Goal: Transaction & Acquisition: Purchase product/service

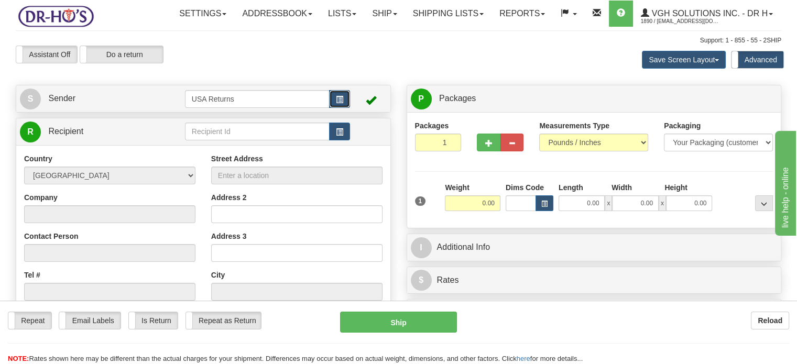
click at [344, 108] on button "button" at bounding box center [339, 99] width 21 height 18
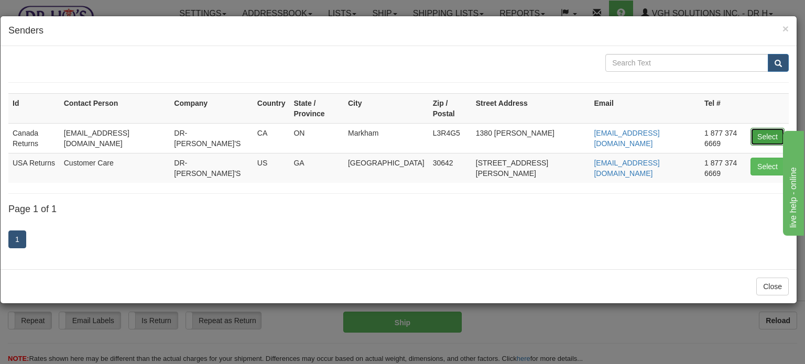
click at [757, 128] on button "Select" at bounding box center [768, 137] width 34 height 18
type input "Canada Returns"
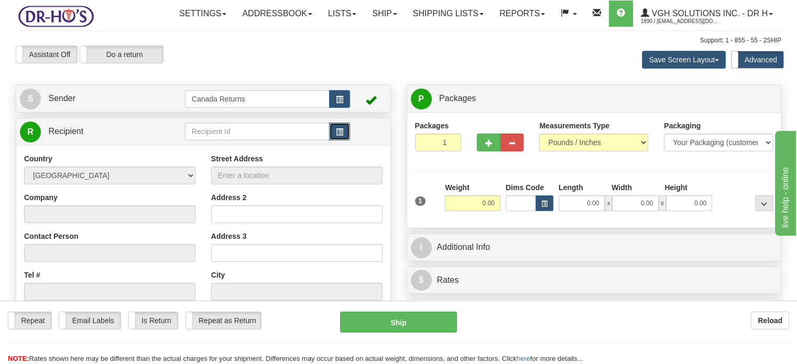
click at [342, 136] on span "button" at bounding box center [339, 132] width 7 height 7
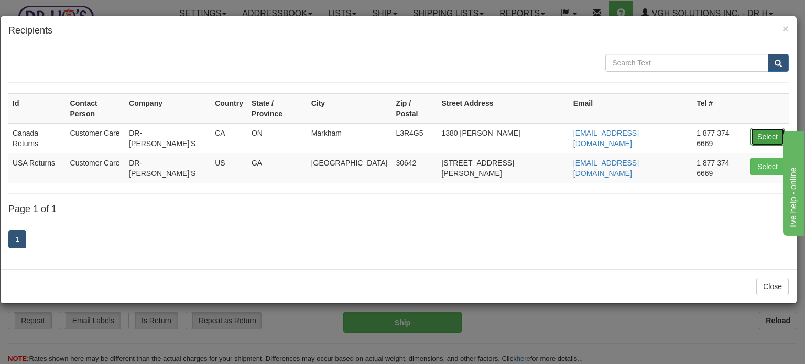
click at [759, 128] on button "Select" at bounding box center [768, 137] width 34 height 18
type input "Canada Returns"
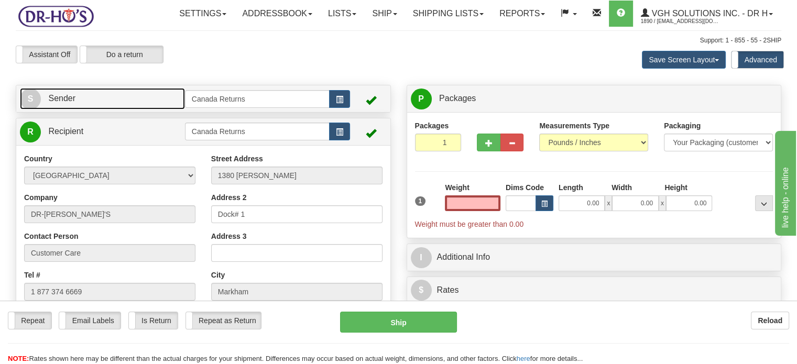
type input "0.00"
click at [151, 110] on link "S Sender" at bounding box center [102, 98] width 165 height 21
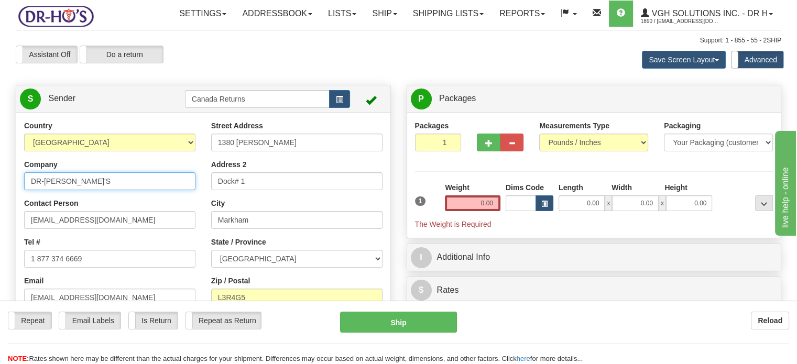
click at [63, 190] on input "DR-HO'S" at bounding box center [109, 181] width 171 height 18
type input "Jean-luc Sylvain"
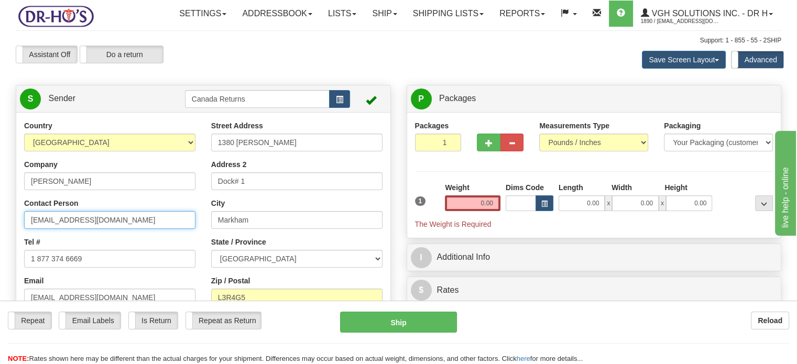
click at [61, 229] on input "drho@drhonow.com" at bounding box center [109, 220] width 171 height 18
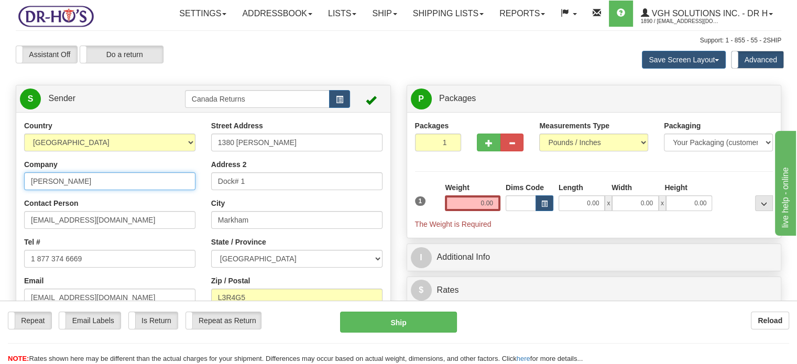
click at [85, 190] on input "Jean-luc Sylvain" at bounding box center [109, 181] width 171 height 18
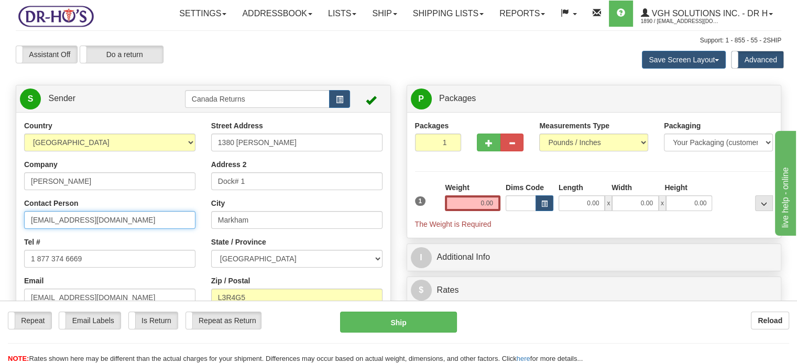
click at [64, 229] on input "drho@drhonow.com" at bounding box center [109, 220] width 171 height 18
paste input "Jean-luc Sylvain"
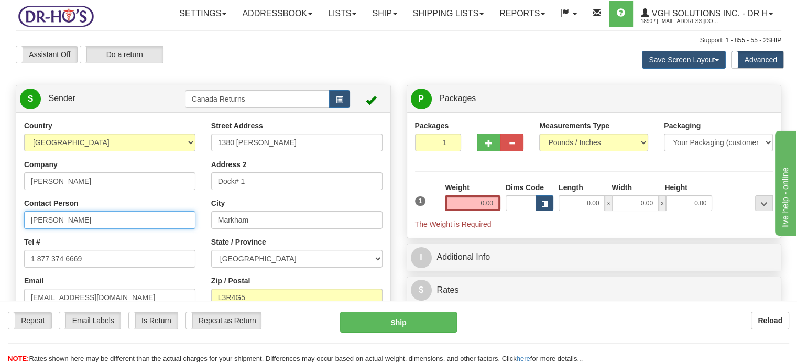
type input "Jean-luc Sylvain"
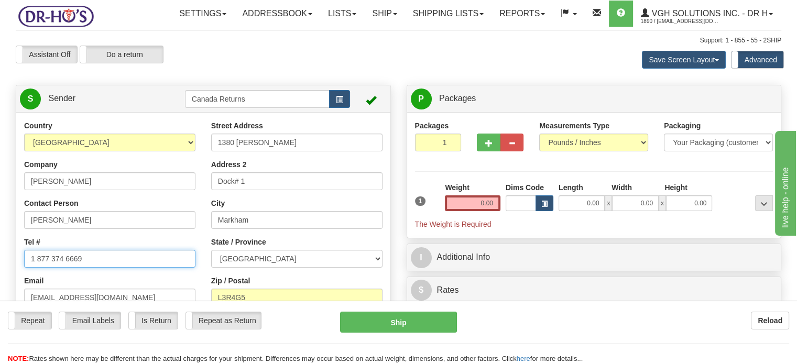
click at [55, 268] on input "1 877 374 6669" at bounding box center [109, 259] width 171 height 18
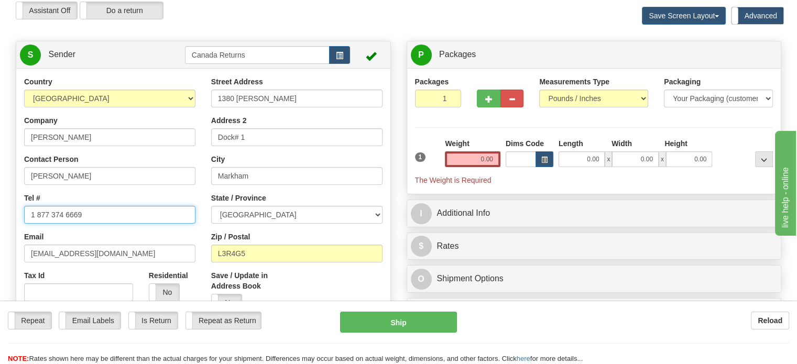
scroll to position [105, 0]
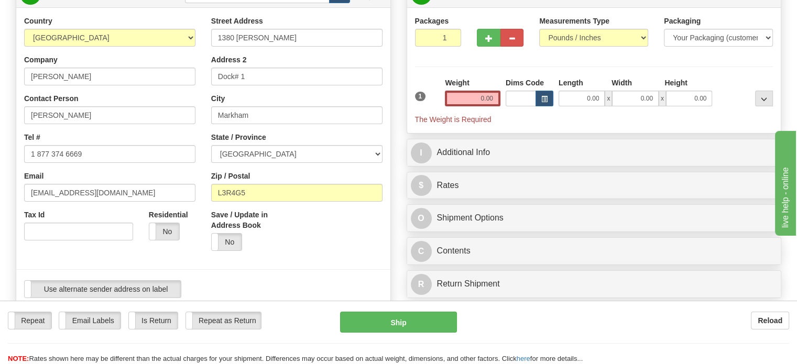
click at [142, 202] on div "Email drho@drhonow.com" at bounding box center [109, 186] width 171 height 31
click at [237, 47] on input "1380 Rodick Rd" at bounding box center [296, 38] width 171 height 18
type input "140 Palce Rainville"
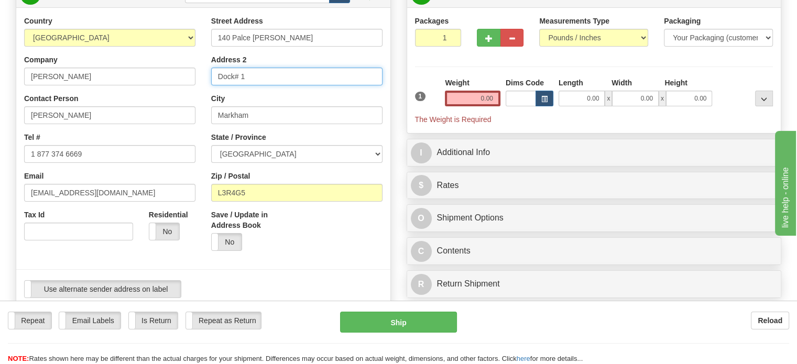
click at [242, 85] on input "Dock# 1" at bounding box center [296, 77] width 171 height 18
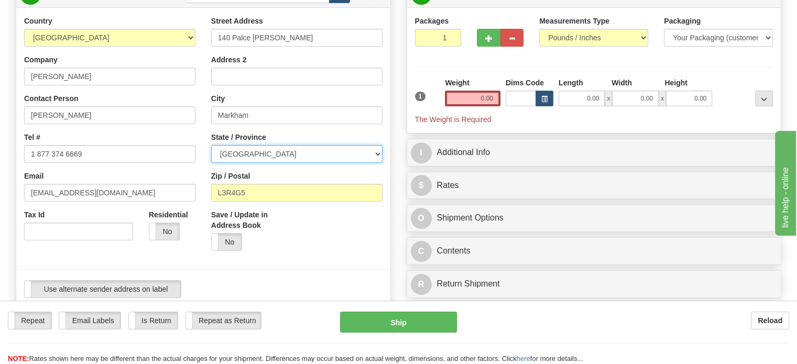
click at [237, 163] on select "ALBERTA BRITISH COLUMBIA MANITOBA NEW BRUNSWICK NEWFOUNDLAND NOVA SCOTIA NUNAVU…" at bounding box center [296, 154] width 171 height 18
select select "QC"
click at [211, 163] on select "ALBERTA BRITISH COLUMBIA MANITOBA NEW BRUNSWICK NEWFOUNDLAND NOVA SCOTIA NUNAVU…" at bounding box center [296, 154] width 171 height 18
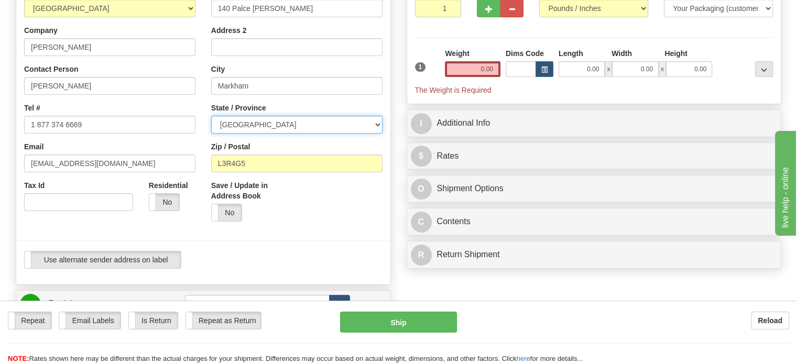
scroll to position [157, 0]
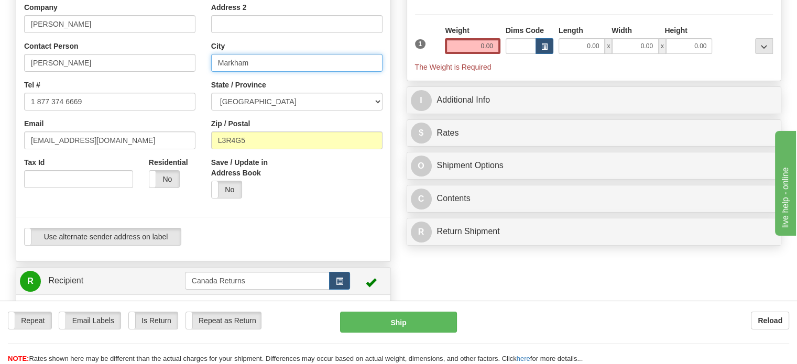
click at [245, 72] on input "Markham" at bounding box center [296, 63] width 171 height 18
type input "Quebec"
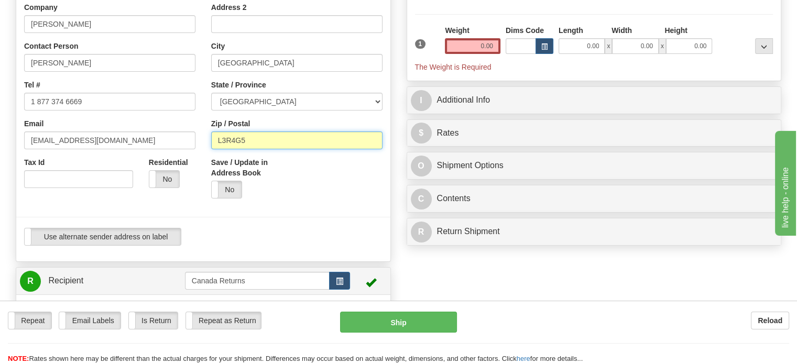
click at [265, 149] on input "L3R4G5" at bounding box center [296, 141] width 171 height 18
type input "G1C6J2"
click at [154, 320] on label "Is Return" at bounding box center [153, 320] width 49 height 17
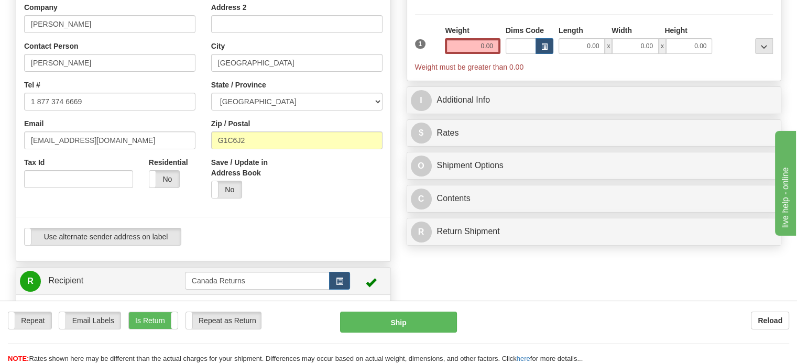
click at [321, 228] on div at bounding box center [203, 217] width 390 height 21
click at [484, 54] on input "0.00" at bounding box center [473, 46] width 56 height 16
click at [483, 54] on input "text" at bounding box center [473, 46] width 56 height 16
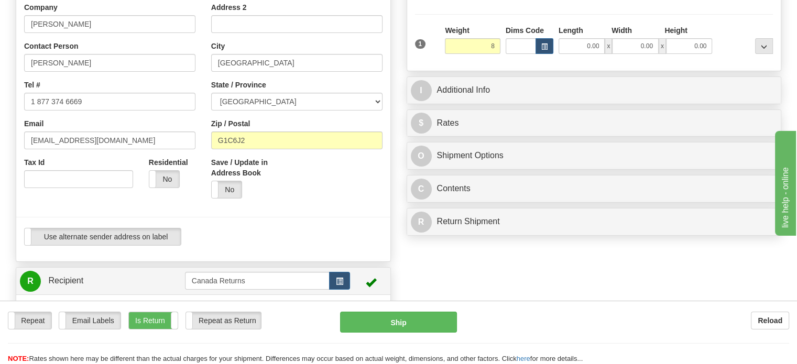
type input "8.00"
click at [295, 228] on div at bounding box center [203, 217] width 390 height 21
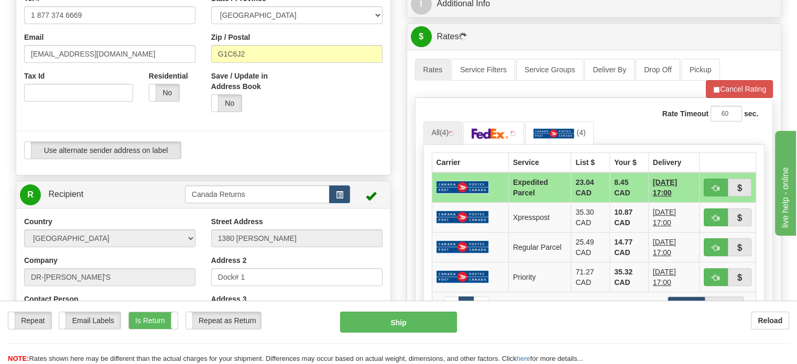
scroll to position [262, 0]
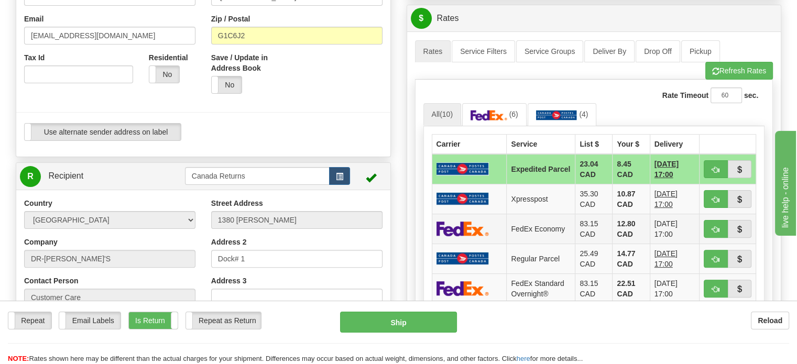
click at [530, 244] on td "FedEx Economy" at bounding box center [541, 229] width 69 height 30
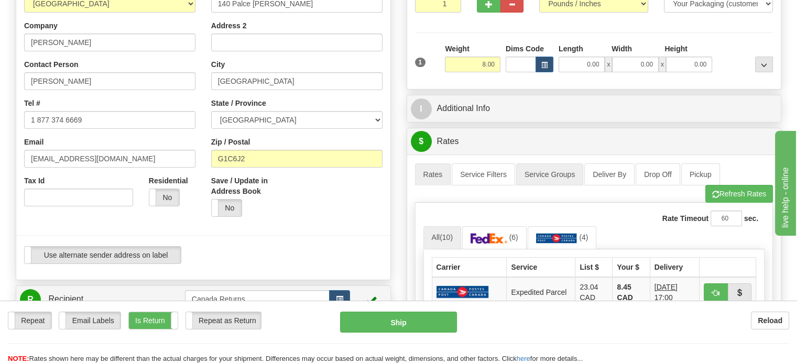
scroll to position [157, 0]
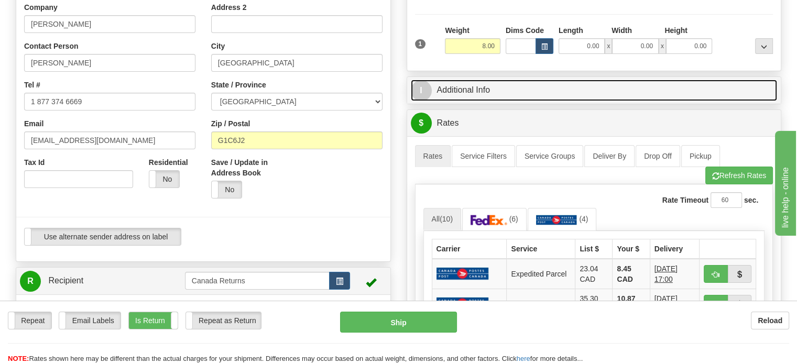
click at [484, 101] on link "I Additional Info" at bounding box center [594, 90] width 367 height 21
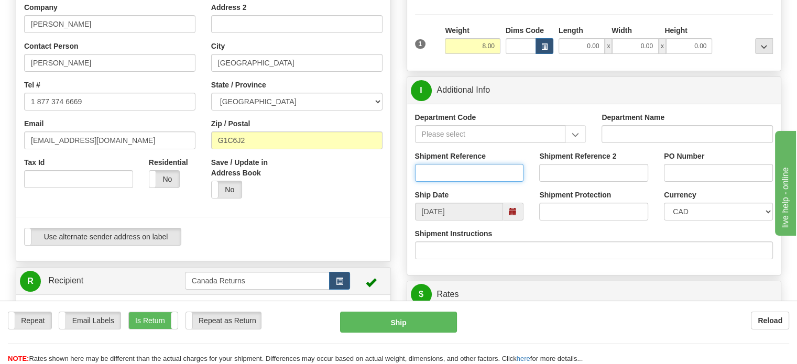
click at [461, 182] on input "Shipment Reference" at bounding box center [469, 173] width 109 height 18
paste input "CU25800477"
type input "CU25800477"
drag, startPoint x: 459, startPoint y: 209, endPoint x: 463, endPoint y: 226, distance: 17.2
click at [459, 190] on div "Shipment Reference CU25800477" at bounding box center [469, 170] width 125 height 39
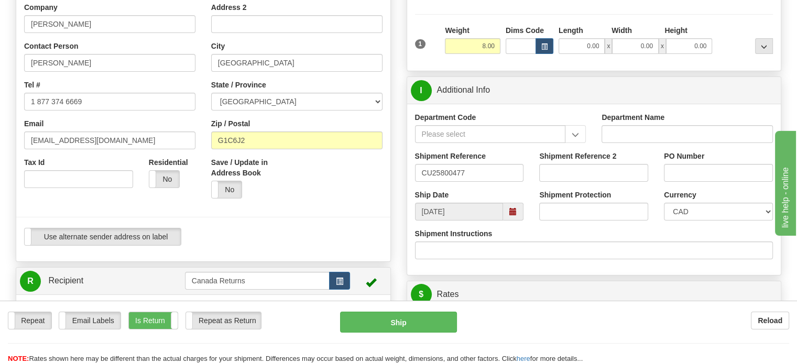
click at [510, 215] on span at bounding box center [513, 211] width 7 height 7
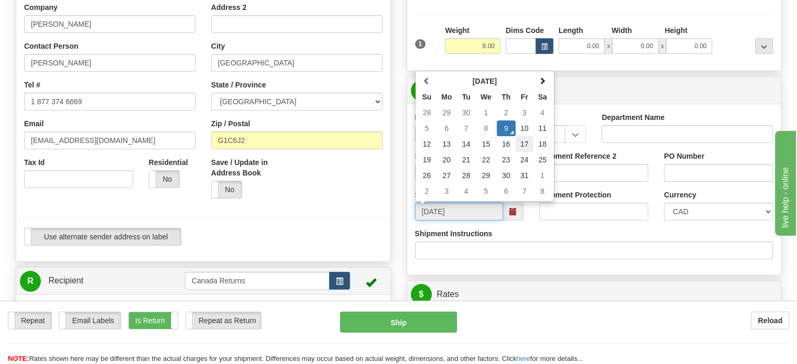
click at [523, 152] on td "17" at bounding box center [525, 144] width 18 height 16
type input "10/17/2025"
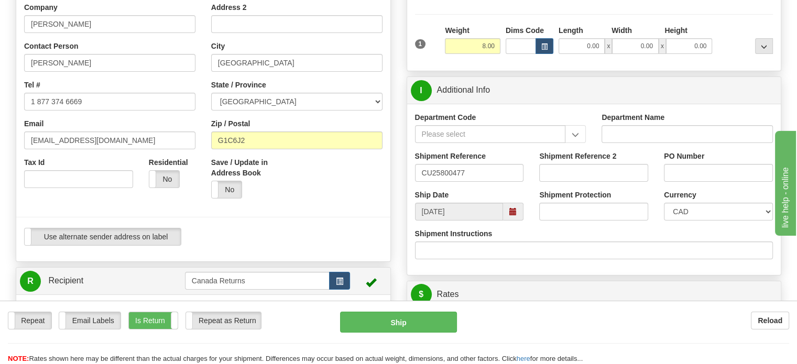
click at [552, 260] on div "Shipment Instructions" at bounding box center [594, 244] width 359 height 31
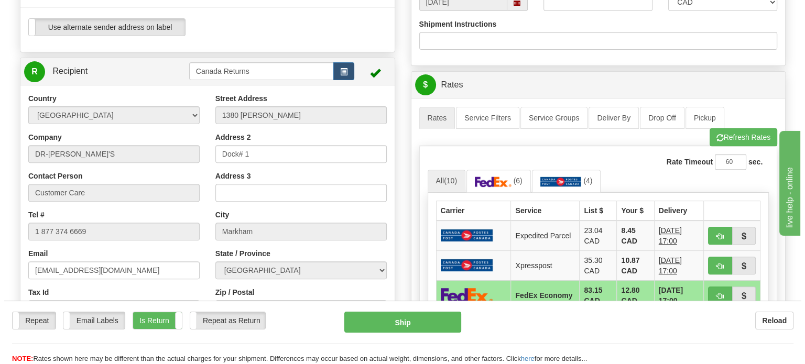
scroll to position [524, 0]
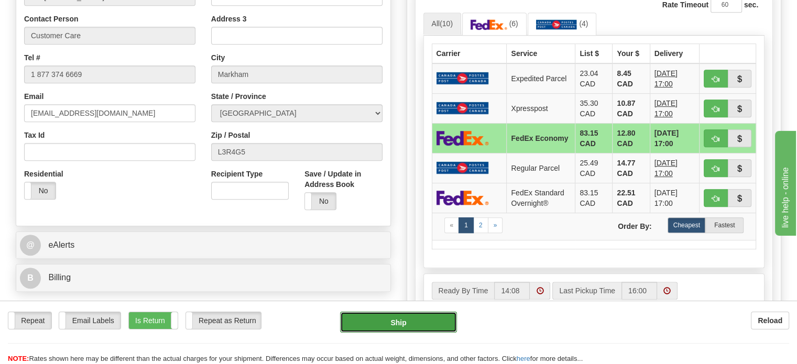
click at [416, 318] on button "Ship" at bounding box center [398, 322] width 117 height 21
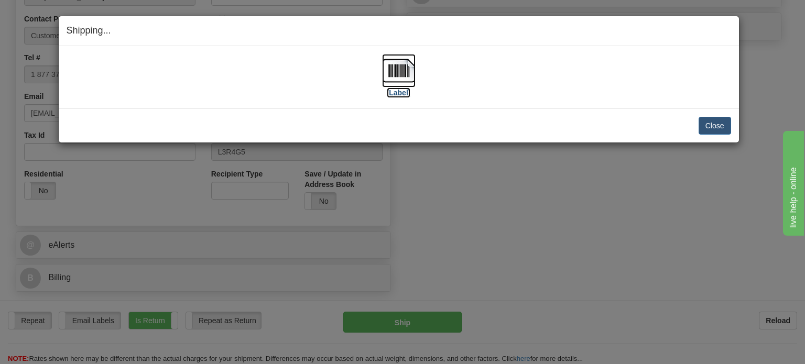
click at [395, 92] on label "[Label]" at bounding box center [399, 93] width 24 height 10
click at [722, 123] on button "Close" at bounding box center [715, 126] width 33 height 18
